Goal: Use online tool/utility: Utilize a website feature to perform a specific function

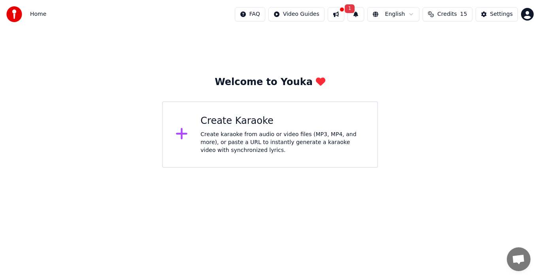
click at [179, 133] on icon at bounding box center [182, 134] width 13 height 14
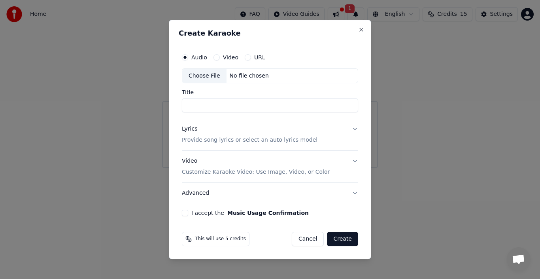
click at [216, 58] on button "Video" at bounding box center [217, 57] width 6 height 6
click at [190, 162] on div "Video Customize Karaoke Video: Use Image, Video, or Color" at bounding box center [256, 166] width 148 height 19
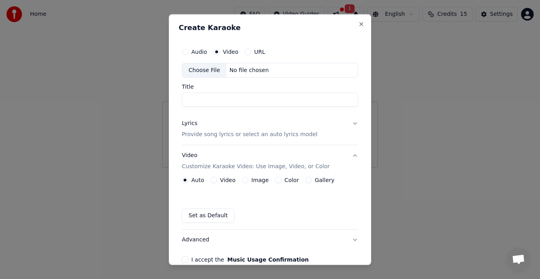
click at [225, 182] on label "Video" at bounding box center [227, 180] width 15 height 6
click at [217, 182] on button "Video" at bounding box center [214, 180] width 6 height 6
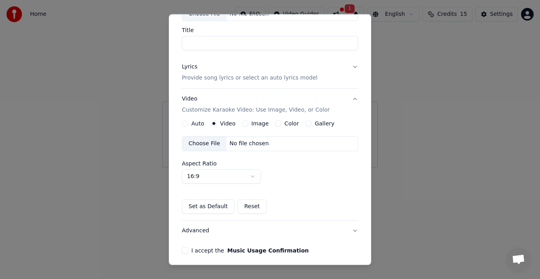
scroll to position [71, 0]
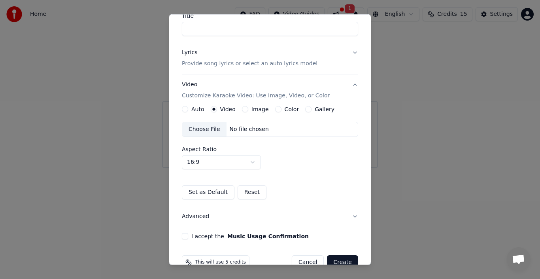
click at [199, 131] on div "Choose File" at bounding box center [204, 129] width 44 height 14
click at [225, 108] on label "Video" at bounding box center [227, 109] width 15 height 6
click at [217, 108] on button "Video" at bounding box center [214, 109] width 6 height 6
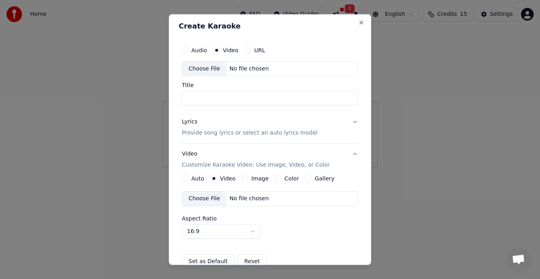
scroll to position [0, 0]
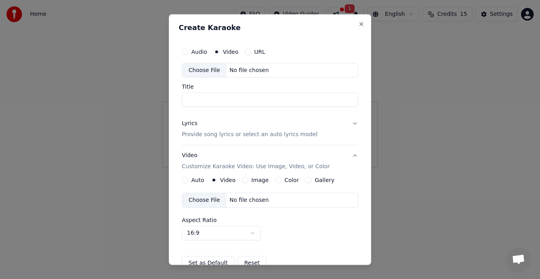
click at [184, 48] on button "Audio" at bounding box center [185, 51] width 6 height 6
click at [227, 51] on label "Video" at bounding box center [230, 52] width 15 height 6
click at [220, 51] on button "Video" at bounding box center [217, 51] width 6 height 6
click at [195, 68] on div "Choose File" at bounding box center [204, 70] width 44 height 14
type input "**********"
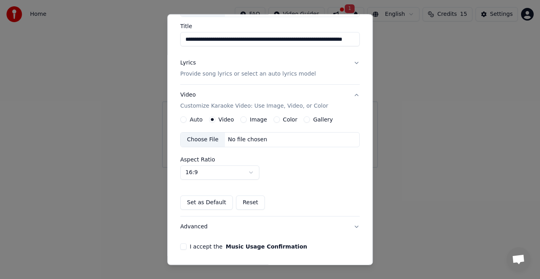
scroll to position [88, 0]
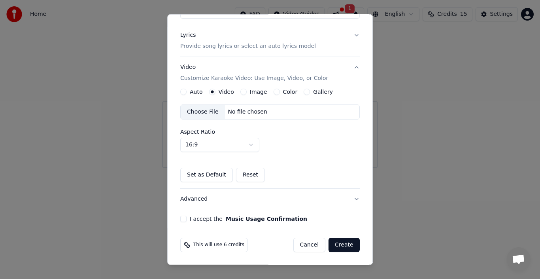
click at [181, 219] on button "I accept the Music Usage Confirmation" at bounding box center [183, 219] width 6 height 6
click at [334, 241] on button "Create" at bounding box center [344, 245] width 31 height 14
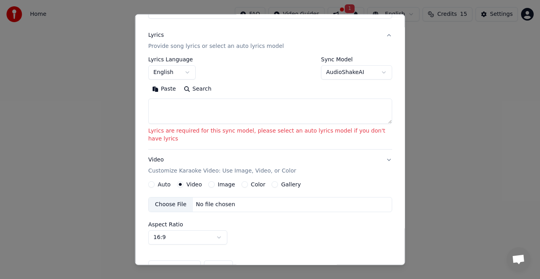
scroll to position [73, 0]
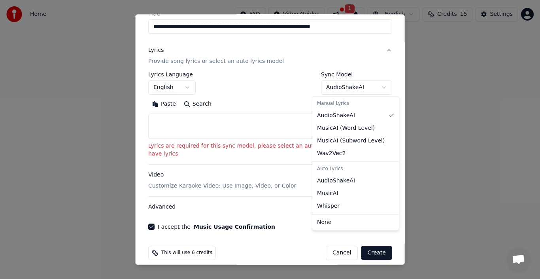
click at [372, 89] on body "**********" at bounding box center [270, 84] width 540 height 168
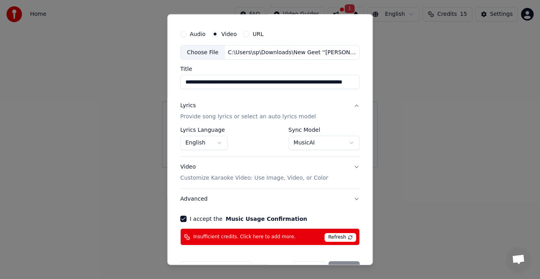
click at [348, 234] on span "Refresh" at bounding box center [340, 237] width 31 height 9
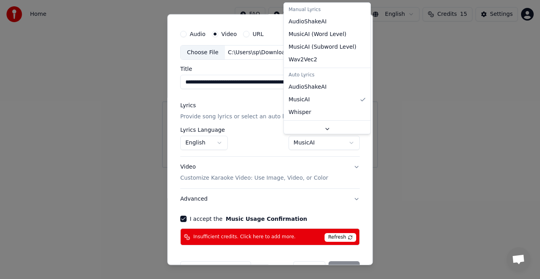
click at [350, 142] on body "**********" at bounding box center [270, 84] width 540 height 168
select select "**********"
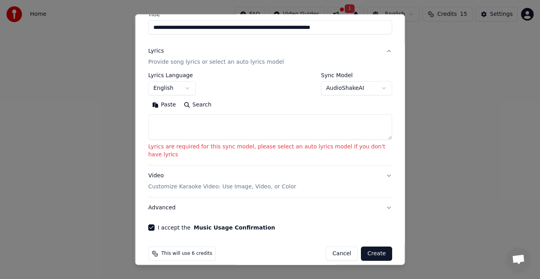
scroll to position [73, 0]
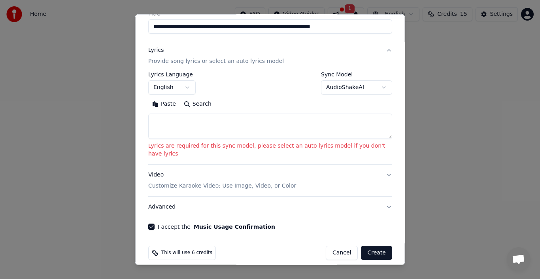
click at [366, 246] on button "Create" at bounding box center [376, 253] width 31 height 14
click at [363, 246] on button "Create" at bounding box center [376, 253] width 31 height 14
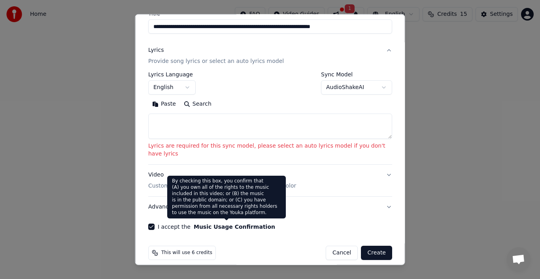
drag, startPoint x: 363, startPoint y: 245, endPoint x: 152, endPoint y: 220, distance: 212.3
click at [152, 220] on form "**********" at bounding box center [270, 115] width 250 height 296
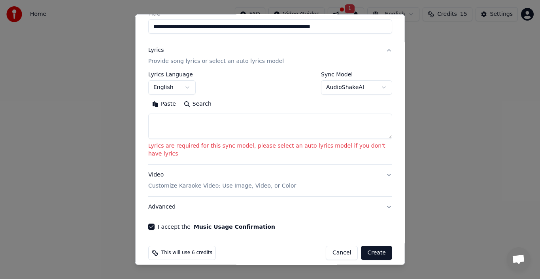
click at [153, 224] on button "I accept the Music Usage Confirmation" at bounding box center [151, 227] width 6 height 6
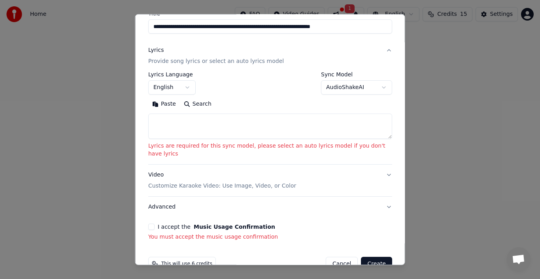
click at [377, 260] on button "Create" at bounding box center [376, 264] width 31 height 14
click at [373, 257] on button "Create" at bounding box center [376, 264] width 31 height 14
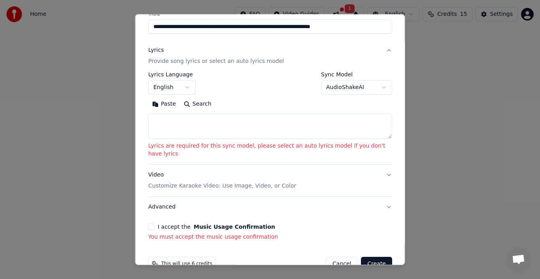
click at [373, 257] on button "Create" at bounding box center [376, 264] width 31 height 14
click at [251, 128] on textarea at bounding box center [270, 126] width 244 height 25
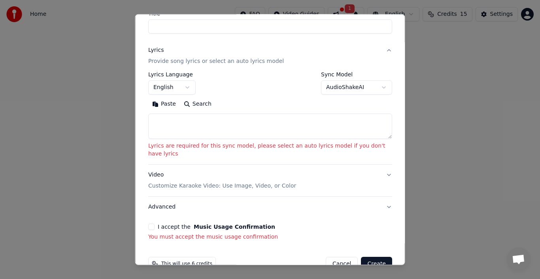
scroll to position [62, 0]
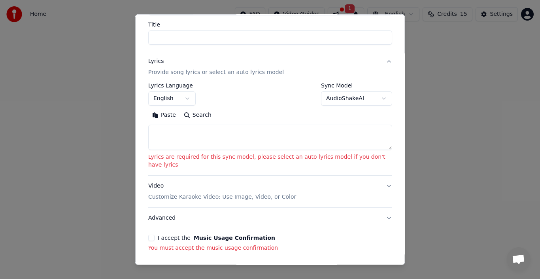
select select
